Goal: Register for event/course: Sign up to attend an event or enroll in a course

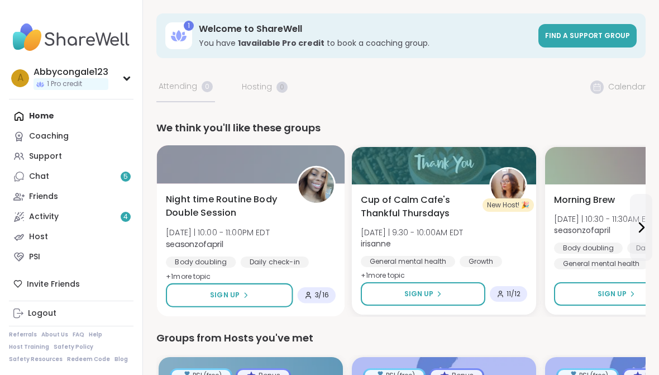
click at [244, 218] on span "Night time Routine Body Double Session" at bounding box center [225, 206] width 118 height 27
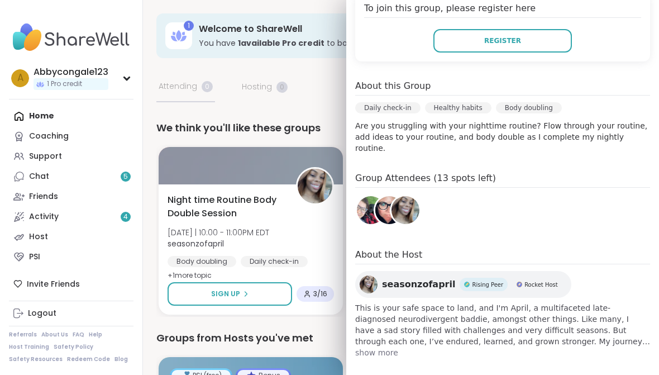
scroll to position [262, 0]
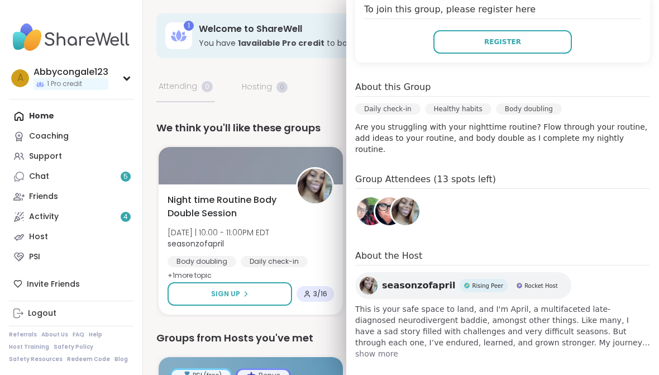
click at [373, 207] on img at bounding box center [371, 211] width 28 height 28
click at [375, 348] on div "Oct 08 Wednesday 10:00PM - 11:00PM EDT Add to Calendar To join this group, plea…" at bounding box center [502, 140] width 313 height 456
click at [375, 348] on span "show more" at bounding box center [502, 353] width 295 height 11
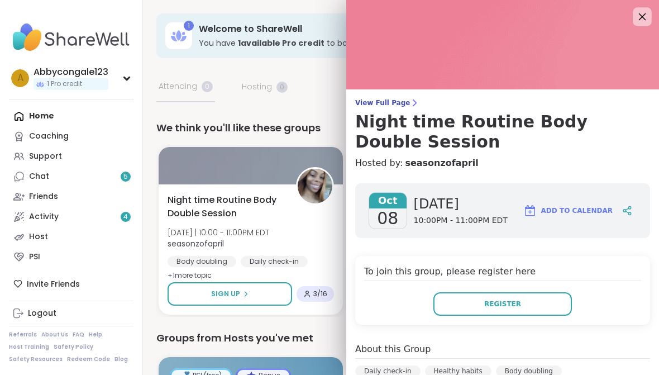
scroll to position [0, 0]
click at [647, 15] on icon at bounding box center [642, 16] width 14 height 14
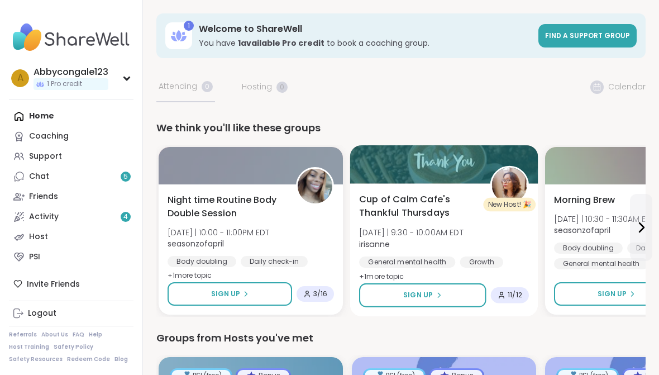
click at [462, 240] on span "irisanne" at bounding box center [411, 243] width 104 height 11
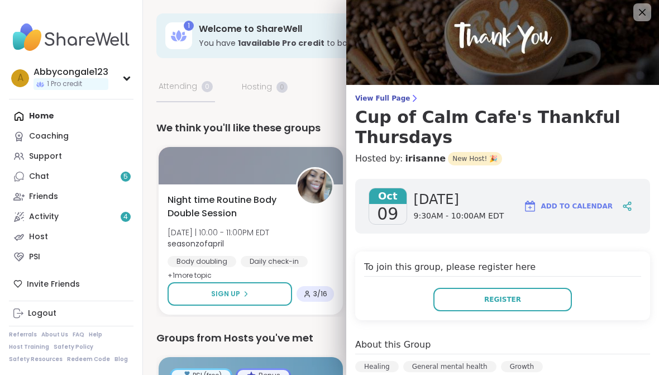
scroll to position [7, 0]
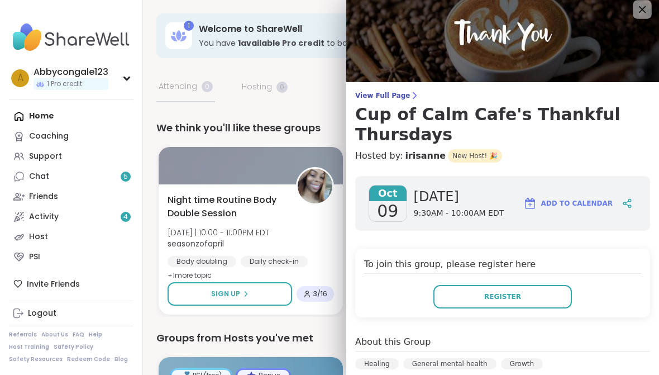
click at [635, 8] on div at bounding box center [642, 9] width 19 height 19
click at [639, 11] on icon at bounding box center [642, 9] width 14 height 14
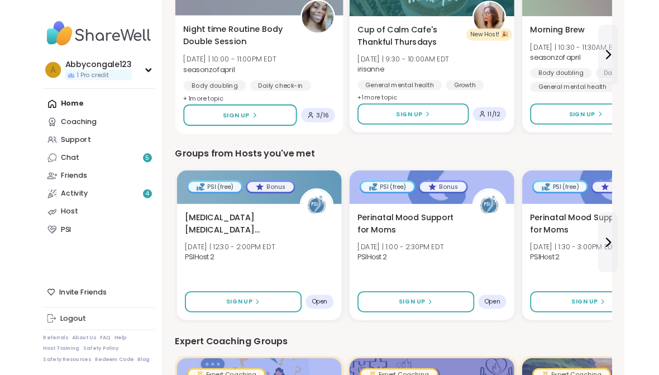
scroll to position [105, 0]
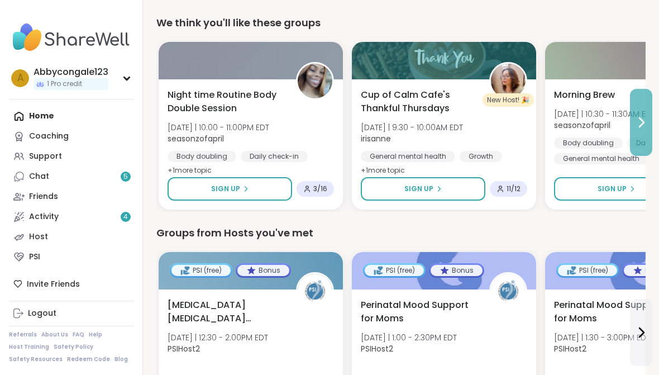
click at [645, 130] on button at bounding box center [641, 122] width 22 height 67
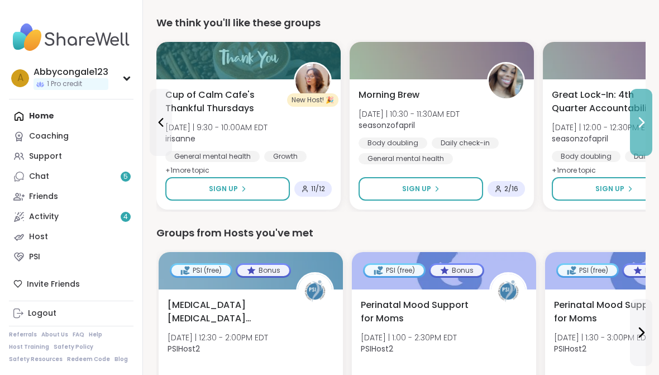
click at [645, 130] on button at bounding box center [641, 122] width 22 height 67
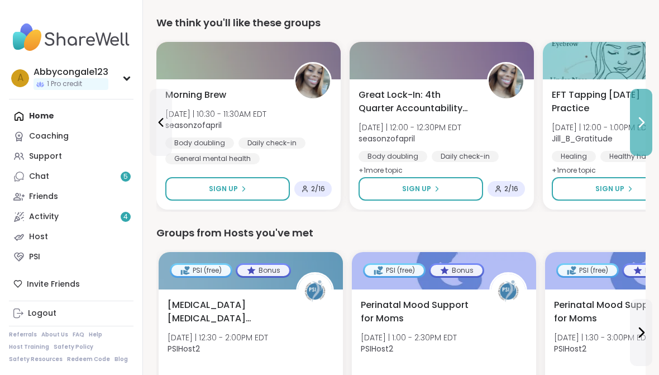
click at [641, 111] on button at bounding box center [641, 122] width 22 height 67
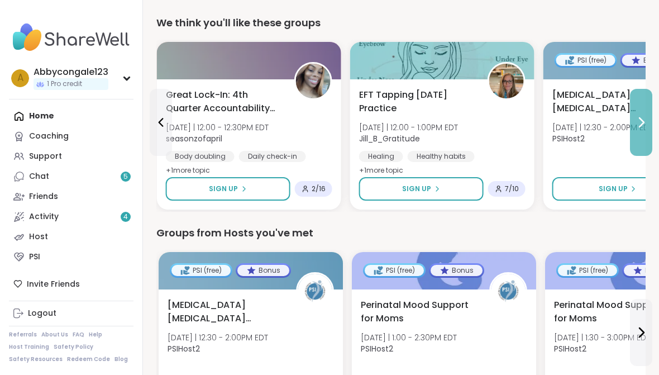
click at [641, 111] on button at bounding box center [641, 122] width 22 height 67
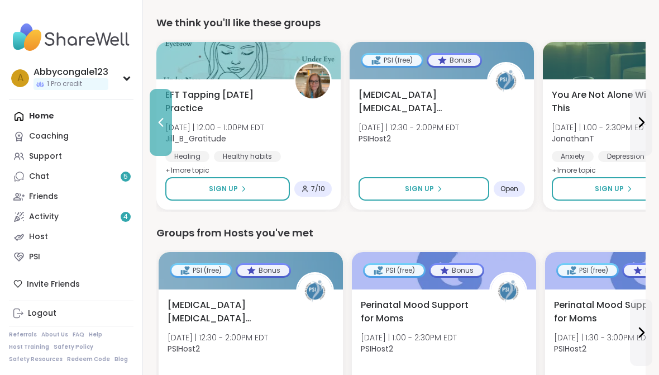
click at [168, 128] on button at bounding box center [161, 122] width 22 height 67
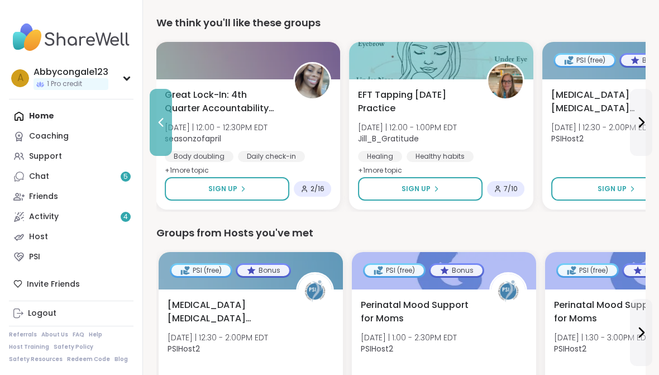
click at [168, 128] on button at bounding box center [161, 122] width 22 height 67
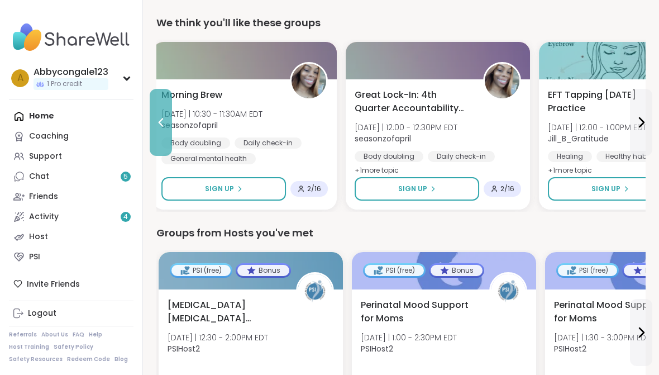
click at [168, 128] on button at bounding box center [161, 122] width 22 height 67
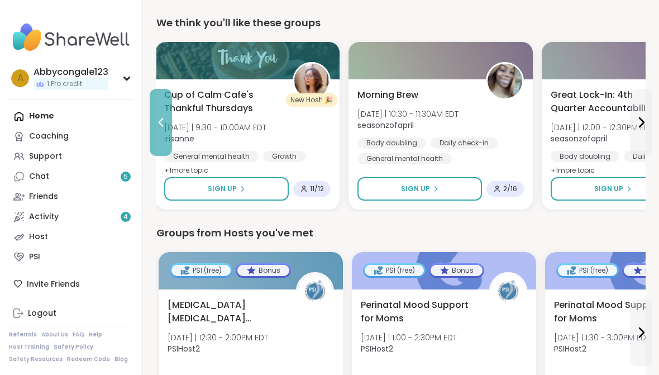
click at [168, 128] on button at bounding box center [161, 122] width 22 height 67
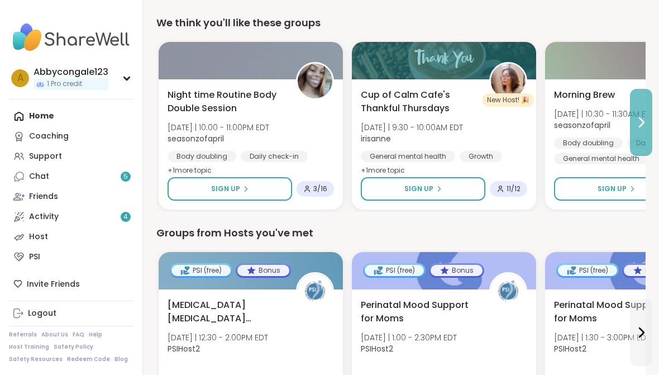
click at [642, 126] on icon at bounding box center [641, 122] width 13 height 13
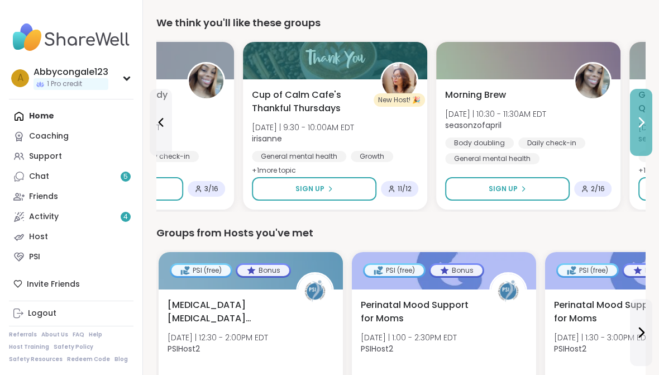
click at [642, 126] on icon at bounding box center [641, 122] width 13 height 13
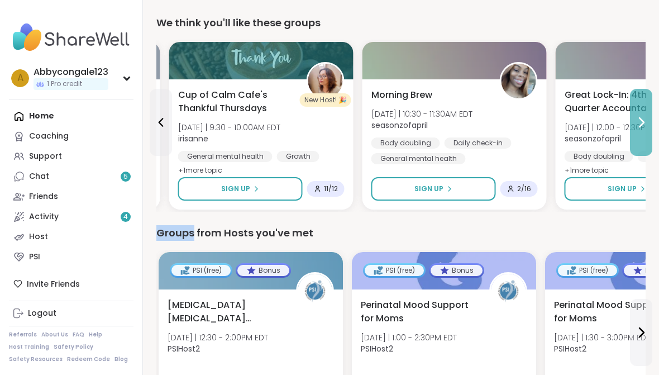
click at [642, 126] on icon at bounding box center [641, 122] width 13 height 13
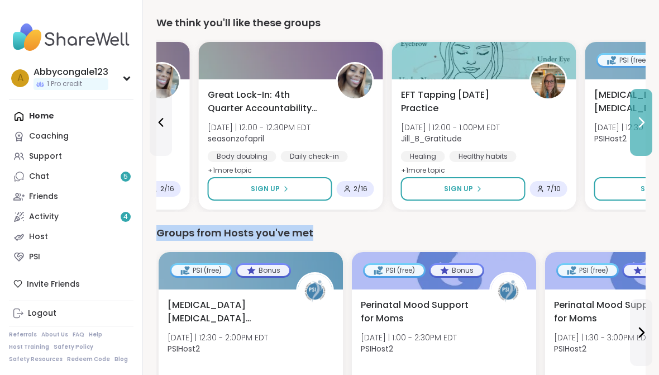
click at [642, 126] on icon at bounding box center [641, 122] width 13 height 13
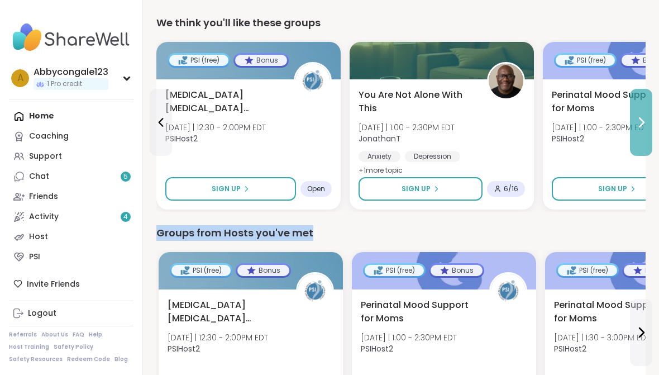
click at [643, 126] on icon at bounding box center [641, 122] width 13 height 13
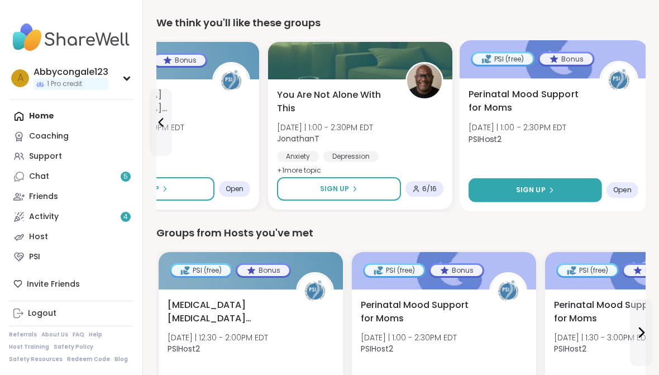
click at [542, 187] on span "Sign Up" at bounding box center [531, 190] width 30 height 10
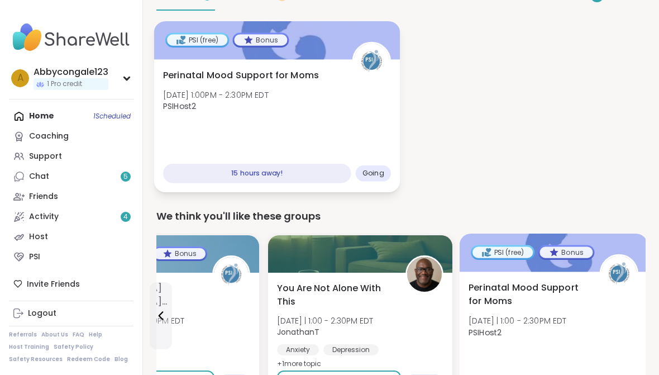
click at [311, 107] on div "Perinatal Mood Support for Moms Thu, Oct 09 | 1:00PM - 2:30PM EDT PSIHost2" at bounding box center [277, 94] width 228 height 50
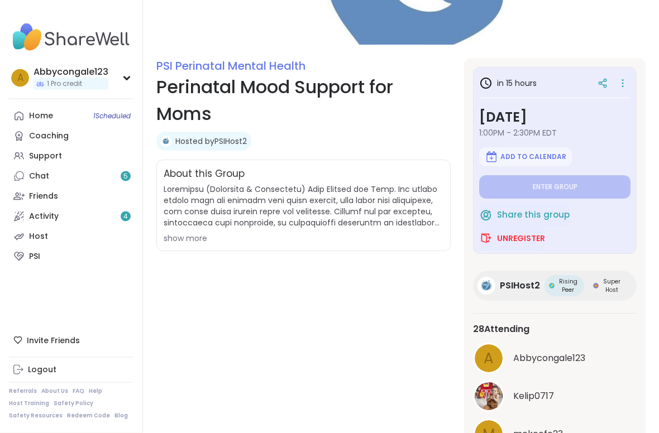
scroll to position [102, 0]
click at [245, 228] on span "show more" at bounding box center [304, 214] width 280 height 60
click at [211, 236] on div "show more" at bounding box center [304, 238] width 280 height 11
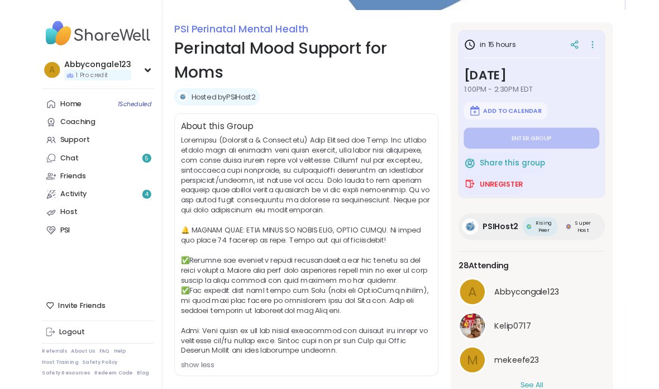
scroll to position [180, 0]
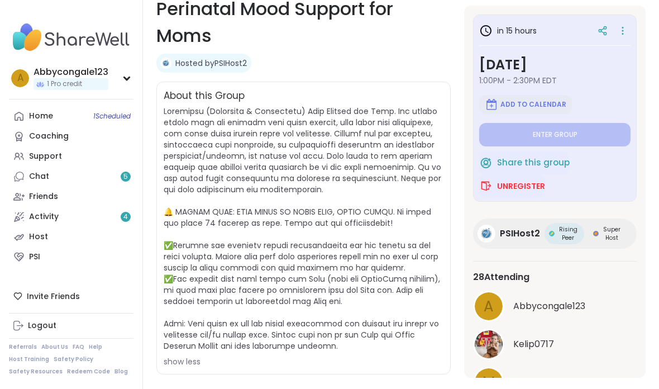
click at [535, 109] on span "Add to Calendar" at bounding box center [533, 104] width 66 height 9
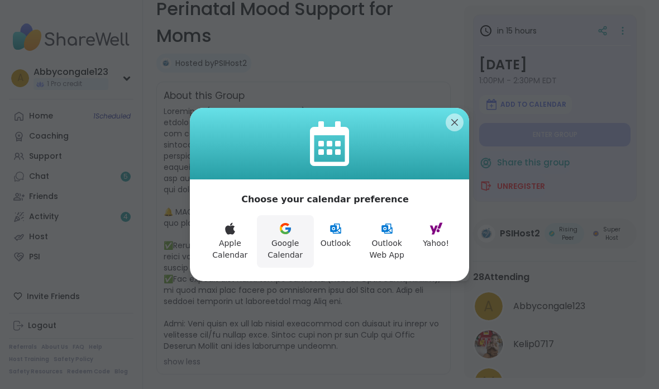
click at [290, 254] on button "Google Calendar" at bounding box center [285, 241] width 57 height 53
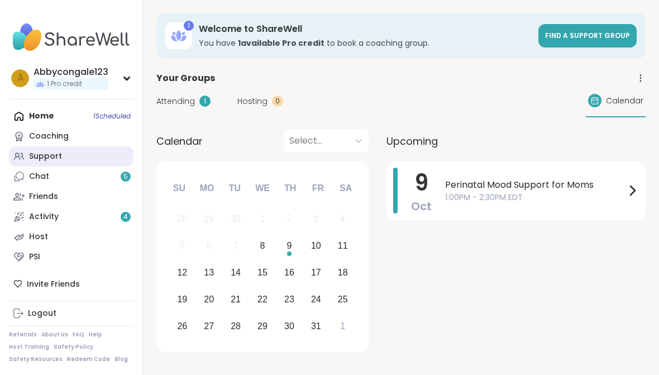
click at [88, 151] on link "Support" at bounding box center [71, 156] width 125 height 20
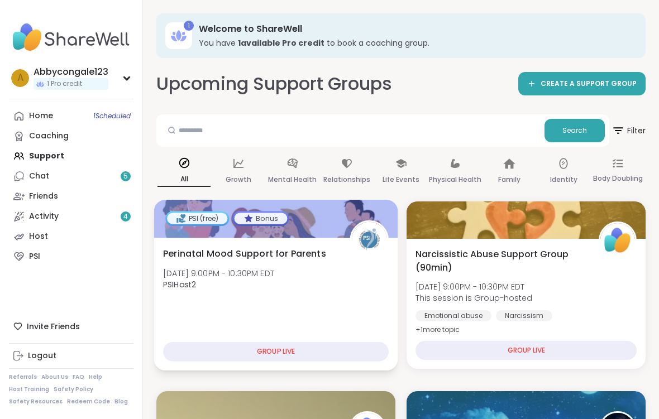
click at [352, 306] on div "Perinatal Mood Support for Parents Wed, Oct 08 | 9:00PM - 10:30PM EDT PSIHost2 …" at bounding box center [276, 304] width 244 height 133
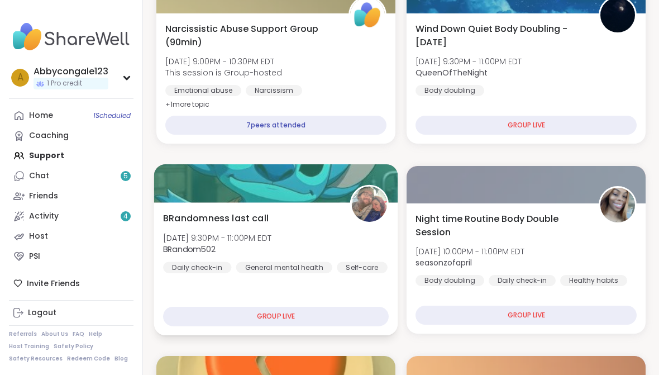
scroll to position [320, 0]
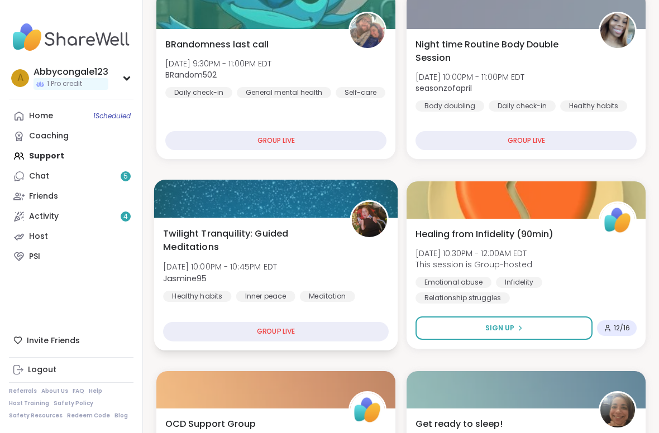
scroll to position [603, 0]
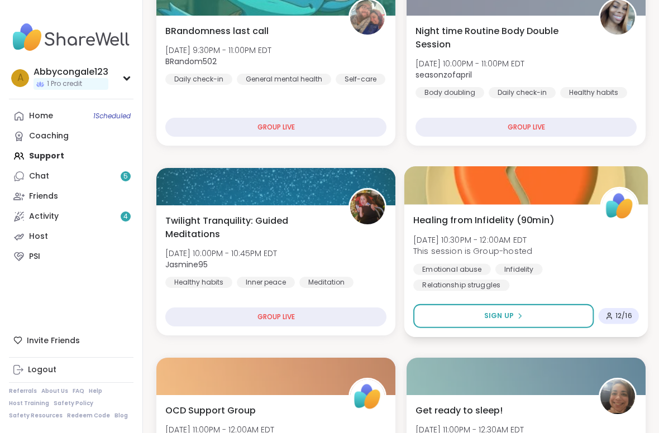
click at [569, 219] on div "Healing from Infidelity (90min) [DATE] 10:30PM - 12:00AM EDT This session is Gr…" at bounding box center [526, 252] width 226 height 78
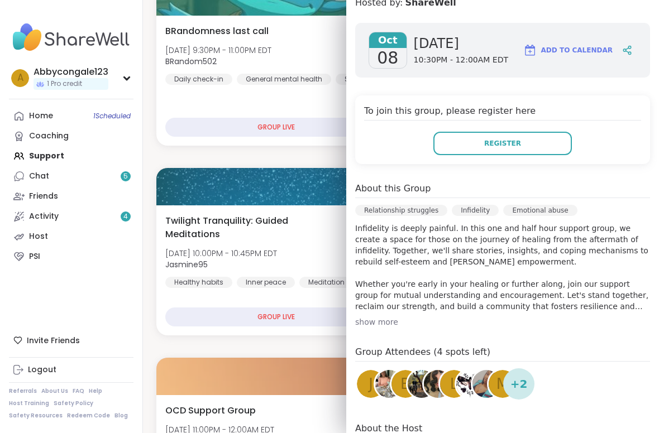
scroll to position [142, 0]
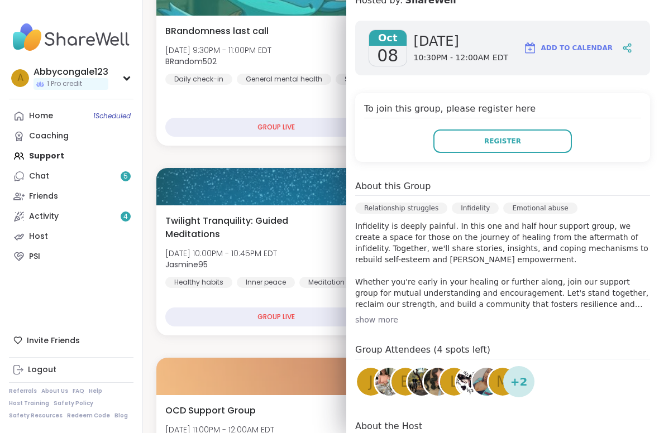
click at [393, 324] on div "show more" at bounding box center [502, 319] width 295 height 11
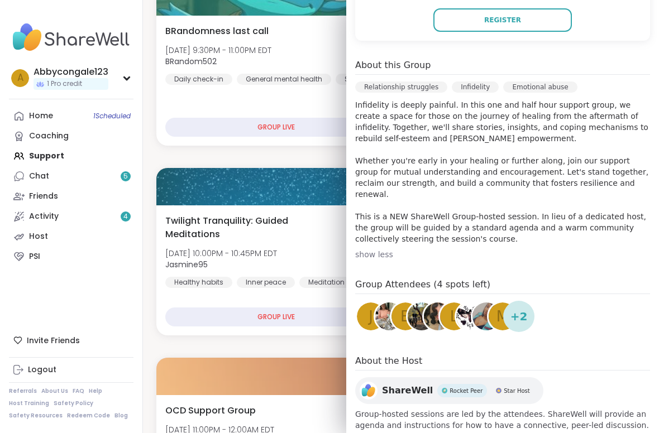
scroll to position [267, 0]
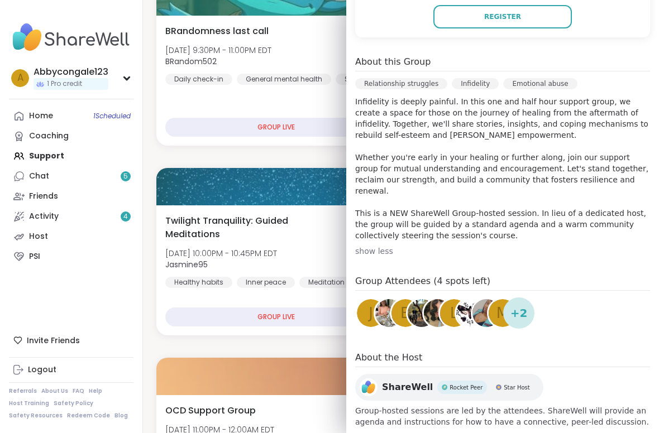
click at [515, 311] on div "+ 2" at bounding box center [518, 313] width 31 height 31
click at [498, 303] on span "m" at bounding box center [503, 314] width 12 height 22
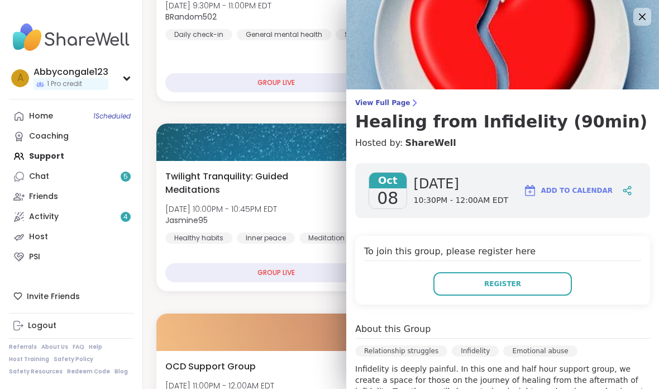
scroll to position [0, 0]
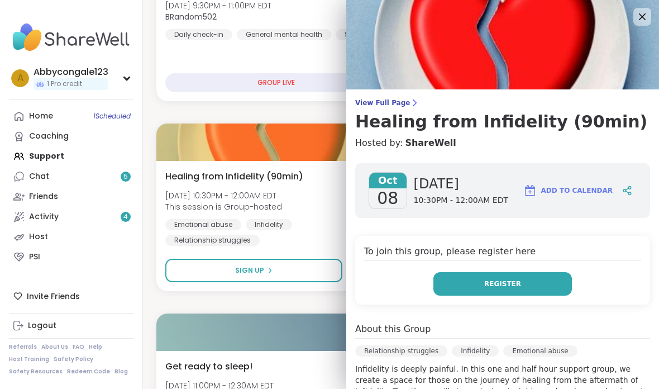
click at [521, 286] on button "Register" at bounding box center [502, 283] width 139 height 23
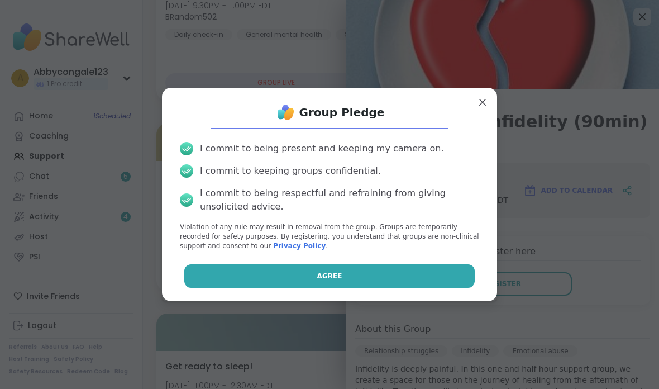
click at [402, 283] on button "Agree" at bounding box center [329, 275] width 291 height 23
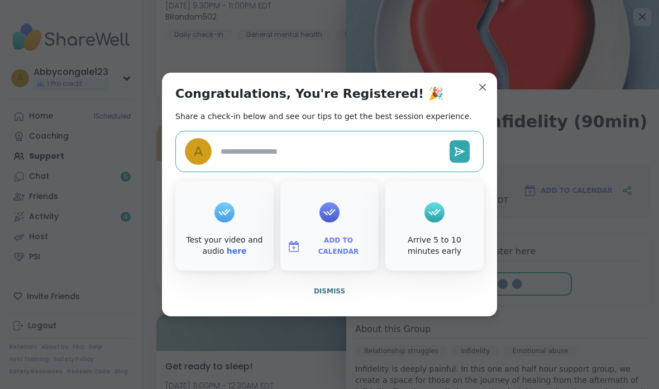
type textarea "*"
click at [490, 93] on div "Congratulations, You're Registered! 🎉 Share a check-in below and see our tips t…" at bounding box center [329, 195] width 335 height 244
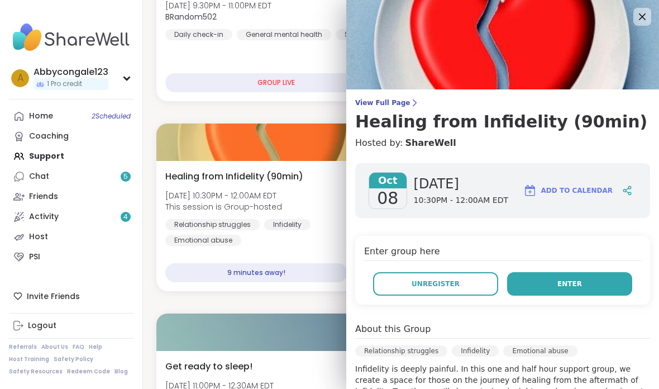
click at [538, 282] on button "Enter" at bounding box center [569, 283] width 125 height 23
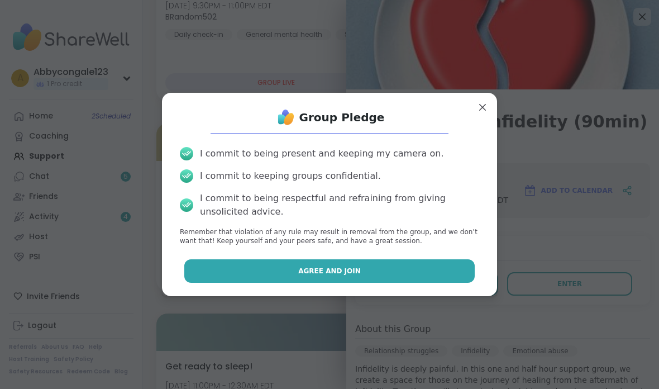
click at [385, 268] on button "Agree and Join" at bounding box center [329, 270] width 291 height 23
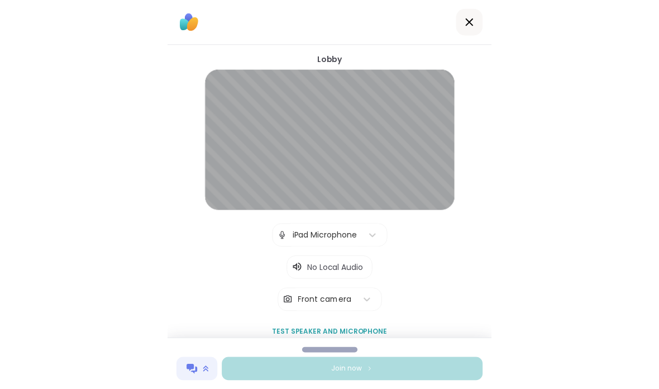
scroll to position [14, 0]
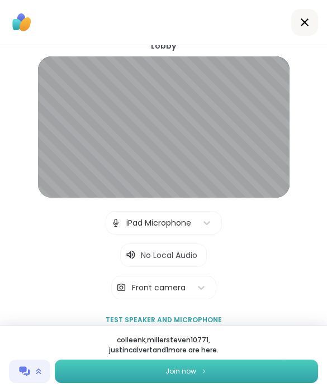
click at [278, 370] on button "Join now" at bounding box center [186, 371] width 263 height 23
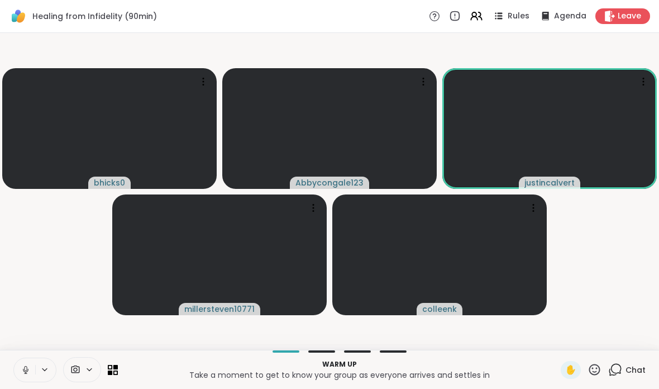
click at [31, 366] on button at bounding box center [24, 369] width 21 height 23
click at [30, 373] on icon at bounding box center [26, 370] width 10 height 10
click at [478, 19] on icon at bounding box center [476, 16] width 14 height 14
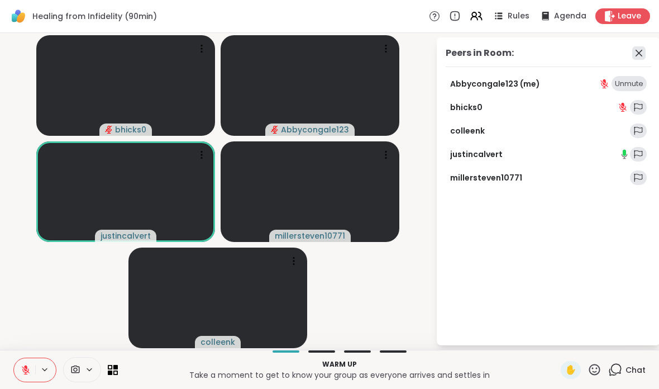
click at [642, 51] on icon at bounding box center [638, 52] width 13 height 13
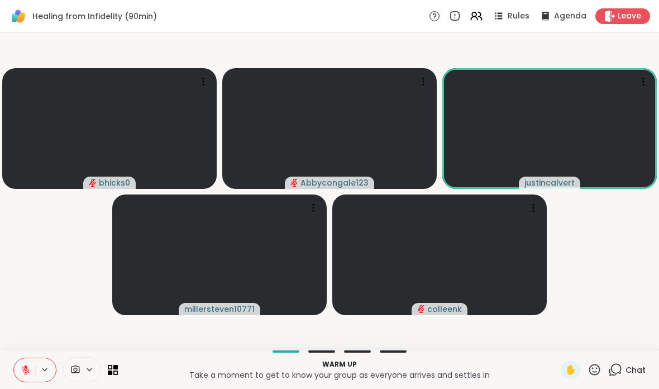
click at [621, 369] on icon at bounding box center [615, 370] width 14 height 14
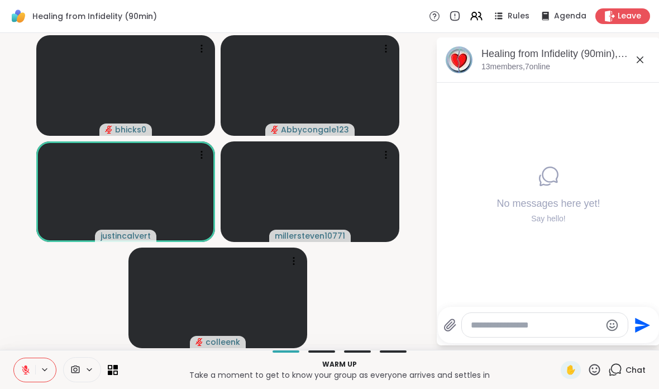
click at [20, 370] on button at bounding box center [24, 369] width 21 height 23
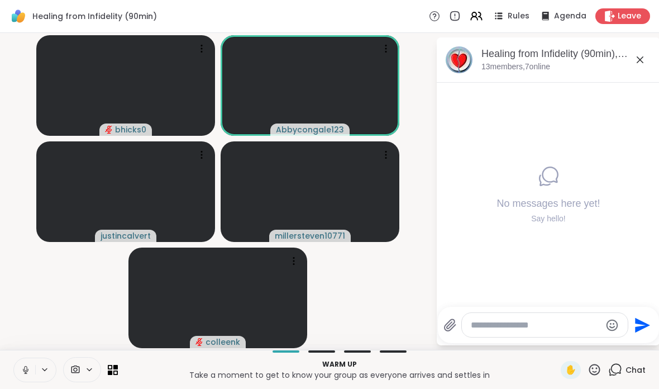
click at [26, 370] on icon at bounding box center [25, 368] width 3 height 5
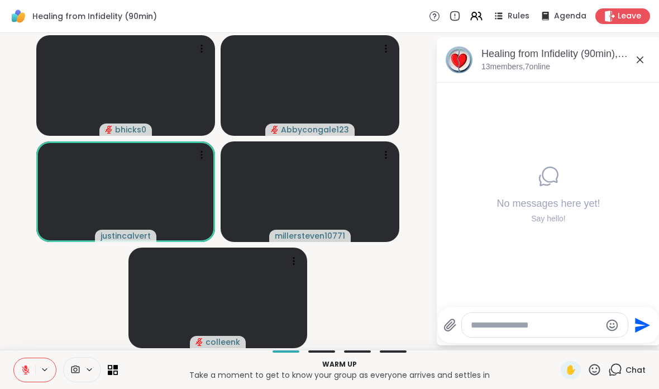
click at [643, 59] on icon at bounding box center [639, 59] width 13 height 13
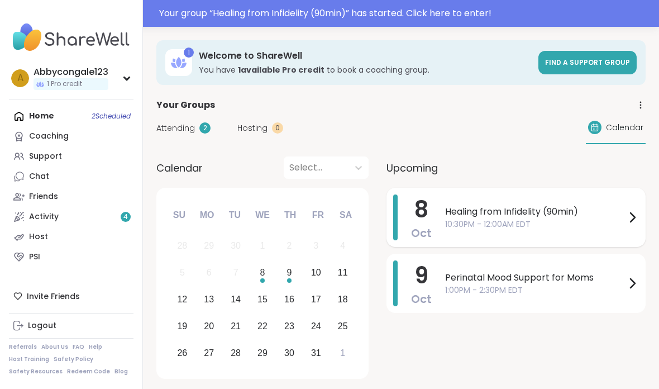
click at [564, 232] on div "Healing from Infidelity (90min) 10:30PM - 12:00AM EDT" at bounding box center [542, 217] width 194 height 46
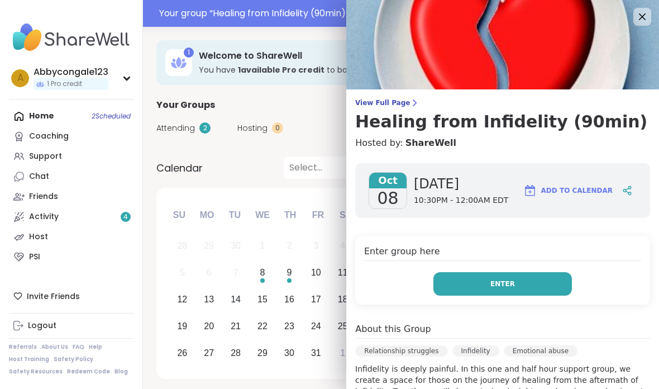
click at [498, 294] on button "Enter" at bounding box center [502, 283] width 139 height 23
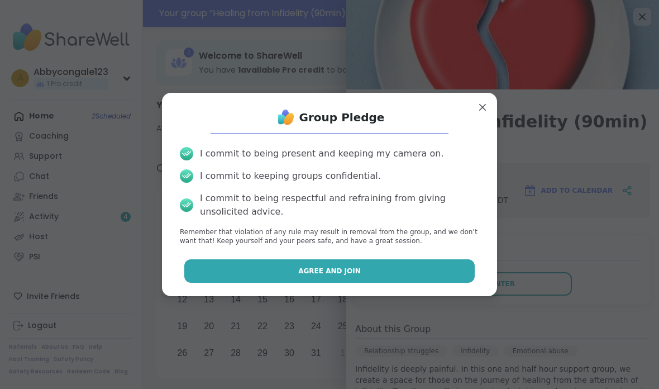
click at [411, 277] on button "Agree and Join" at bounding box center [329, 270] width 291 height 23
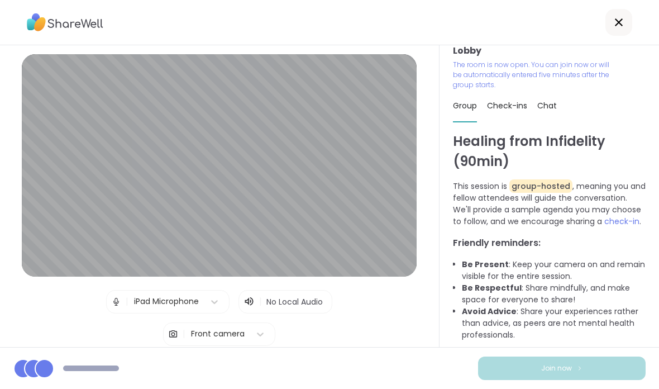
scroll to position [10, 0]
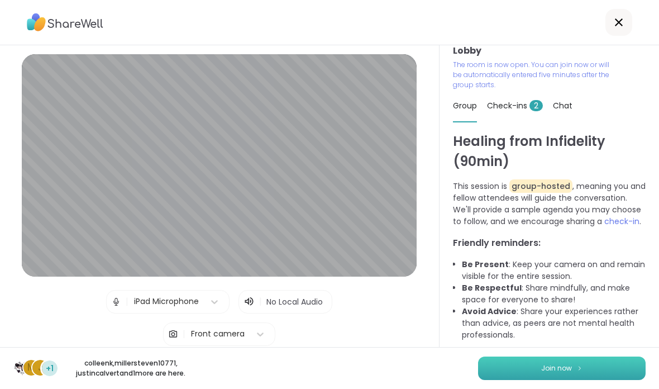
click at [596, 369] on button "Join now" at bounding box center [562, 367] width 168 height 23
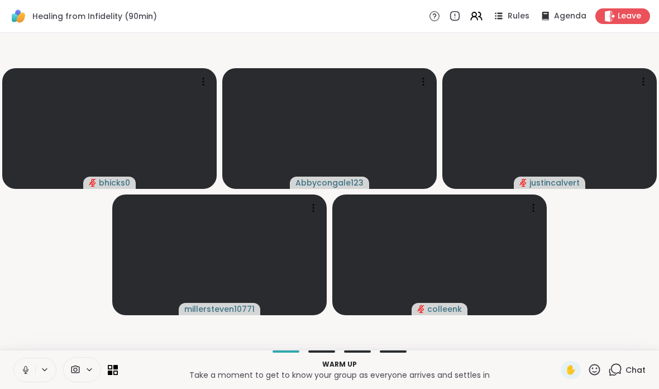
click at [22, 370] on icon at bounding box center [26, 370] width 10 height 10
click at [22, 365] on icon at bounding box center [26, 370] width 10 height 10
click at [22, 369] on icon at bounding box center [26, 370] width 10 height 10
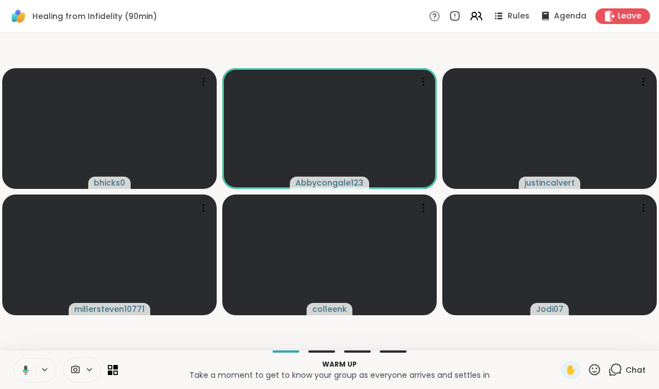
click at [31, 373] on button at bounding box center [23, 369] width 23 height 23
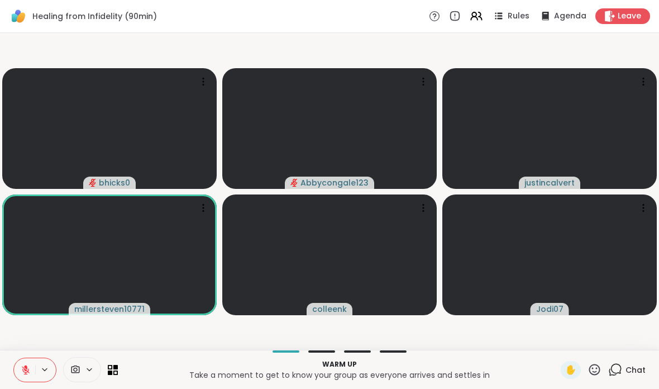
click at [22, 368] on icon at bounding box center [26, 370] width 10 height 10
click at [24, 370] on icon at bounding box center [26, 370] width 10 height 10
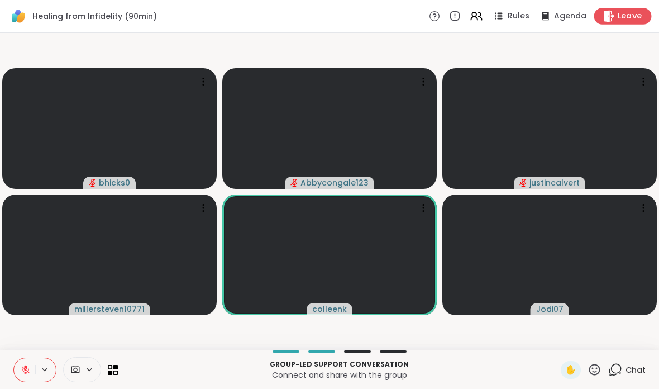
click at [608, 20] on icon at bounding box center [609, 16] width 11 height 12
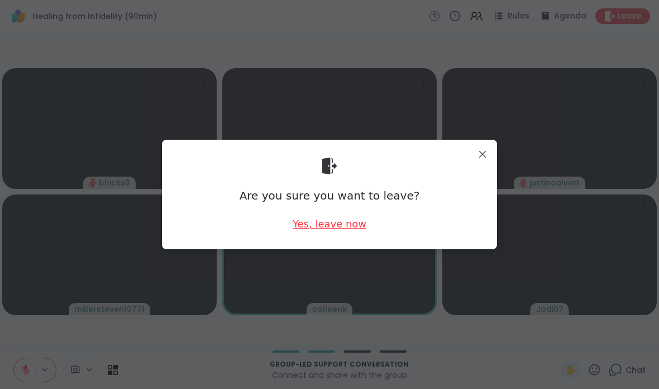
click at [342, 230] on div "Yes, leave now" at bounding box center [330, 224] width 74 height 14
